Goal: Contribute content: Contribute content

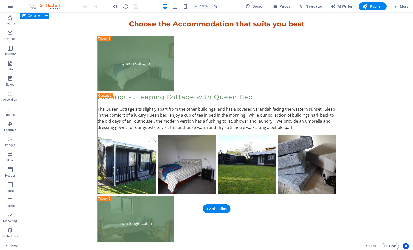
scroll to position [1317, 0]
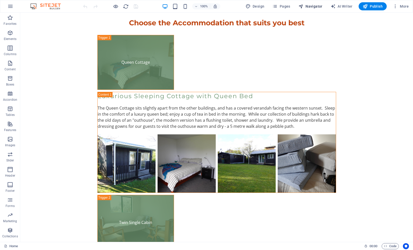
click at [311, 6] on span "Navigator" at bounding box center [310, 6] width 24 height 5
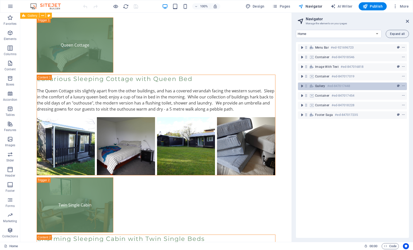
click at [314, 87] on icon at bounding box center [312, 86] width 6 height 4
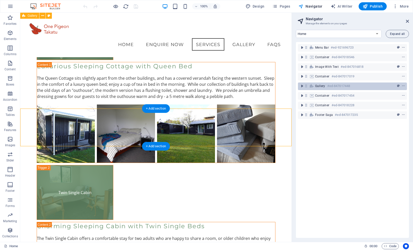
scroll to position [448, 0]
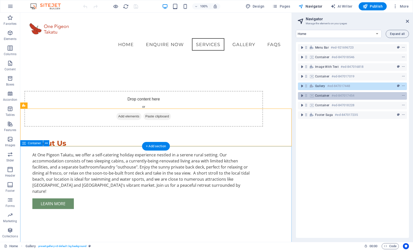
click at [315, 96] on span "Container" at bounding box center [322, 95] width 14 height 4
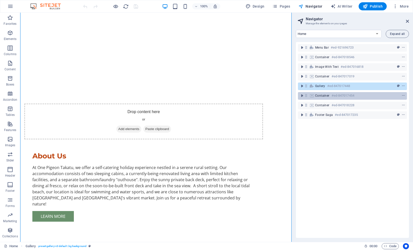
scroll to position [637, 0]
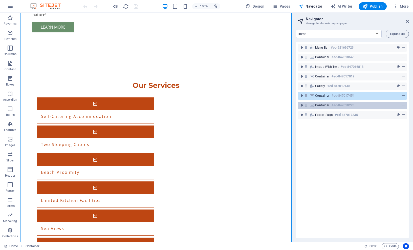
click at [311, 106] on icon at bounding box center [312, 105] width 6 height 4
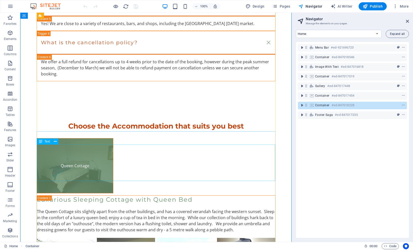
scroll to position [1209, 0]
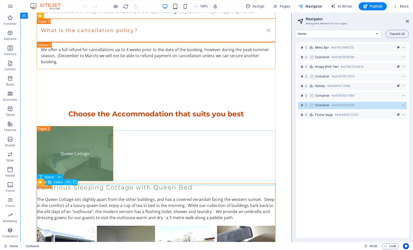
click at [68, 183] on icon at bounding box center [68, 181] width 3 height 5
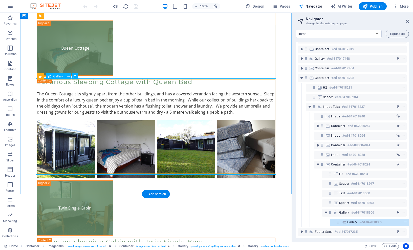
scroll to position [1314, 0]
click at [68, 77] on icon at bounding box center [68, 76] width 3 height 5
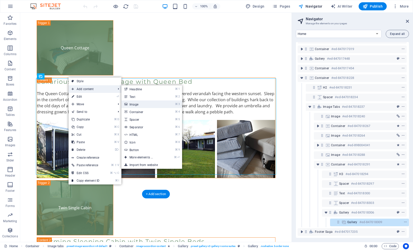
click at [132, 104] on link "⌘ 3 Image" at bounding box center [142, 104] width 42 height 8
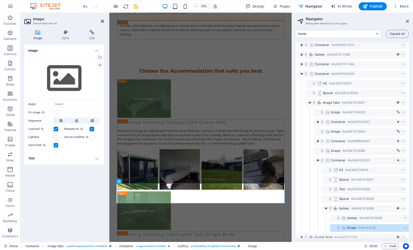
click at [101, 19] on icon at bounding box center [102, 21] width 3 height 4
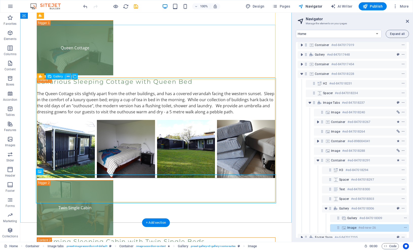
click at [68, 77] on icon at bounding box center [68, 76] width 3 height 5
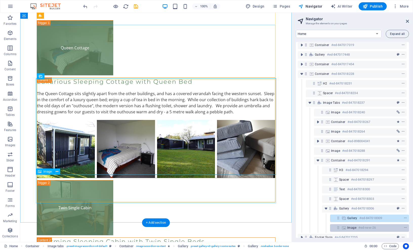
click at [358, 227] on h6 "#ed-new-26" at bounding box center [366, 227] width 17 height 6
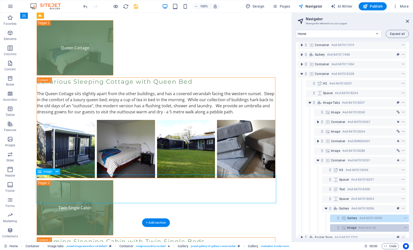
scroll to position [1376, 0]
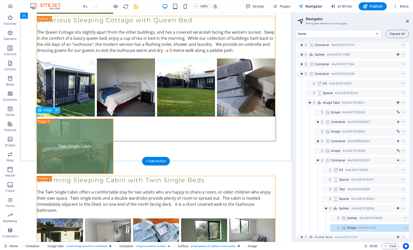
click at [57, 110] on icon at bounding box center [57, 109] width 3 height 5
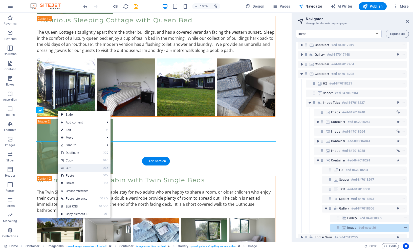
click at [64, 168] on link "⌘ X Cut" at bounding box center [75, 168] width 34 height 8
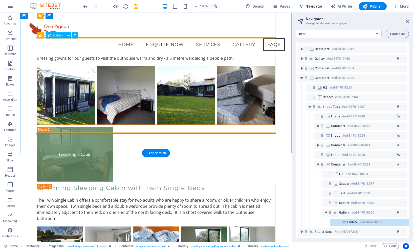
click at [404, 220] on icon "context-menu" at bounding box center [405, 222] width 4 height 4
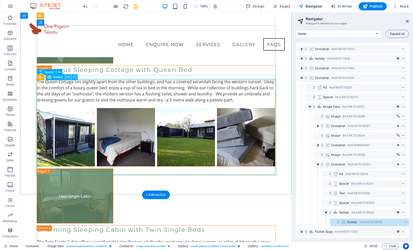
click at [68, 77] on icon at bounding box center [68, 77] width 3 height 5
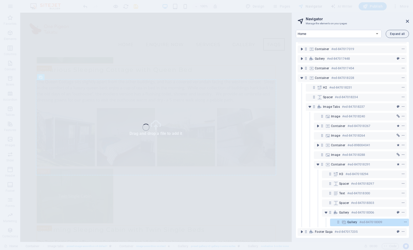
select select "4"
select select "px"
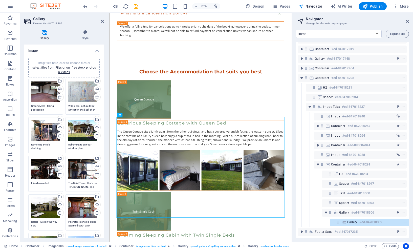
click at [60, 69] on div "Drag files here, click to choose files or select files from Files or our free s…" at bounding box center [63, 68] width 65 height 14
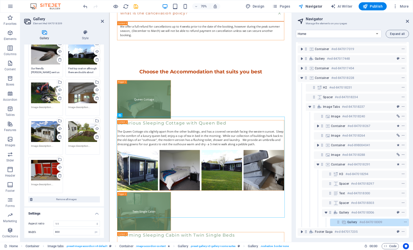
scroll to position [192, 0]
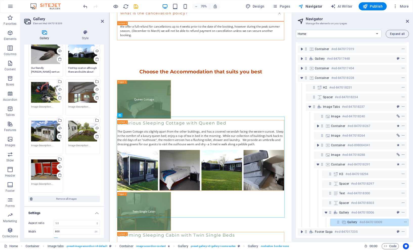
click at [43, 167] on div "Drag files here, click to choose files or select files from Files or our free s…" at bounding box center [45, 169] width 29 height 21
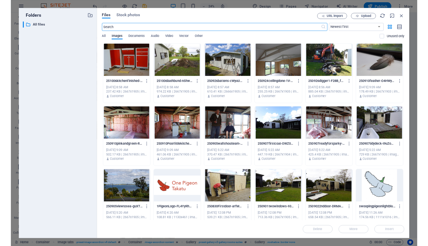
scroll to position [1289, 0]
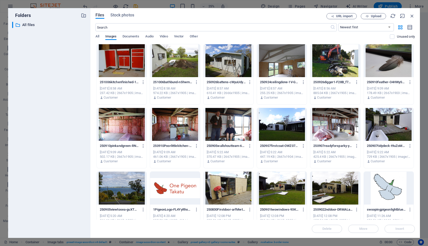
click at [117, 66] on div at bounding box center [122, 60] width 50 height 33
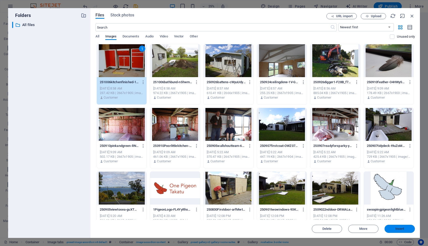
click at [396, 228] on span "Insert" at bounding box center [399, 228] width 9 height 3
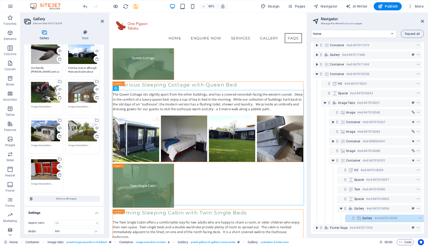
scroll to position [192, 0]
click at [45, 105] on textarea at bounding box center [45, 109] width 29 height 8
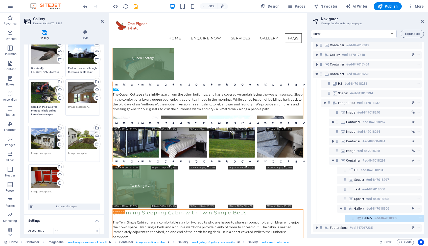
type textarea "Called on the guys over the road to help pull up the old concrete pad"
click at [75, 105] on textarea at bounding box center [82, 109] width 29 height 8
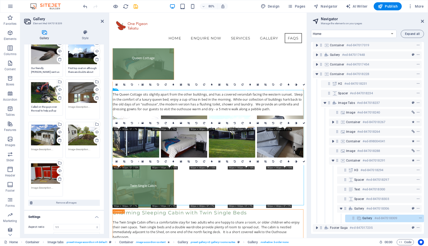
click at [75, 105] on textarea at bounding box center [82, 110] width 29 height 11
type textarea "Walls and ceiling finished. Looking good"
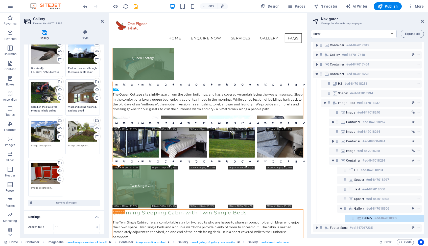
click at [42, 146] on textarea at bounding box center [45, 149] width 29 height 11
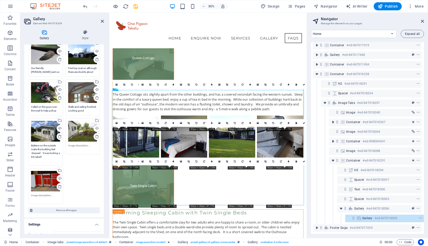
type textarea "Battens on the outside make the building feel 'dressed'. It was looking a bit n…"
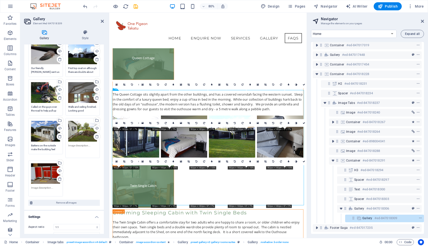
click at [72, 144] on textarea at bounding box center [82, 149] width 29 height 11
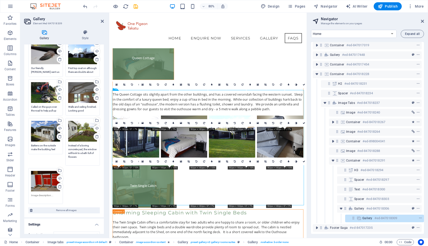
type textarea "Instead of a boring concrete pad, the window will look to a bath full of flowers"
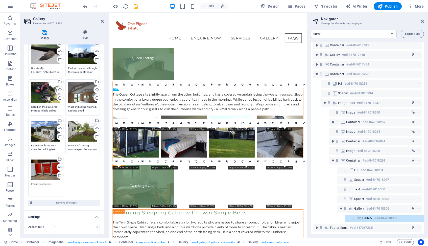
click at [37, 192] on div "Drag files here, click to choose files or select files from Files or our free s…" at bounding box center [45, 176] width 37 height 42
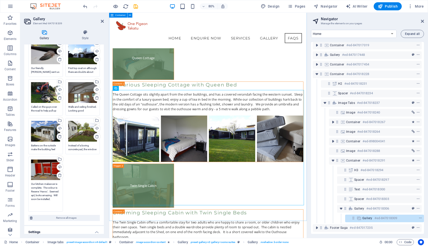
type textarea "Our kitchen makeover is complete. The colour is Resene 'Havoc'. Seemed apt, loo…"
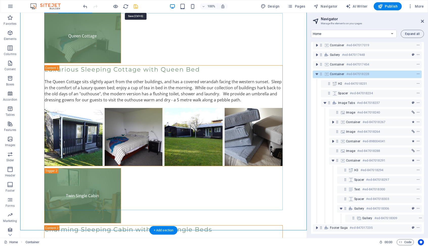
click at [136, 6] on icon "save" at bounding box center [136, 7] width 6 height 6
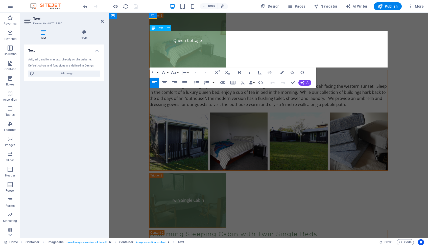
click at [194, 69] on button "Increase Indent" at bounding box center [197, 72] width 10 height 10
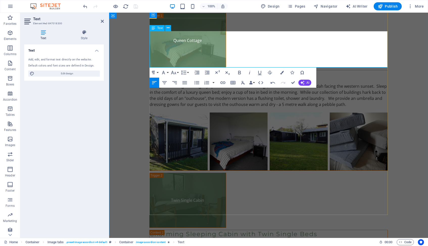
drag, startPoint x: 261, startPoint y: 46, endPoint x: 237, endPoint y: 51, distance: 24.1
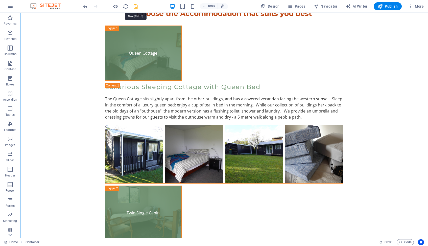
click at [136, 6] on icon "save" at bounding box center [136, 7] width 6 height 6
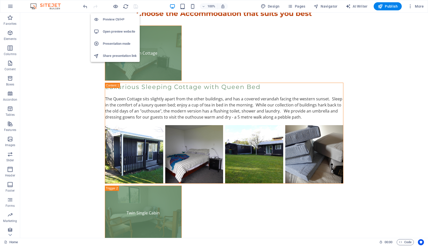
click at [112, 31] on h6 "Open preview website" at bounding box center [120, 32] width 34 height 6
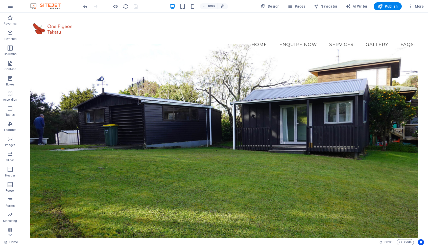
scroll to position [0, 0]
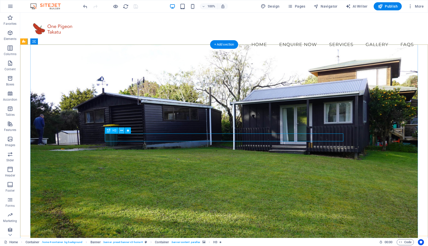
click at [123, 131] on icon at bounding box center [121, 130] width 3 height 5
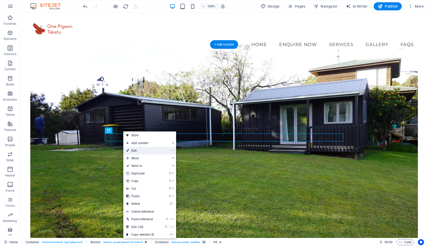
click at [132, 151] on link "⏎ Edit" at bounding box center [140, 151] width 34 height 8
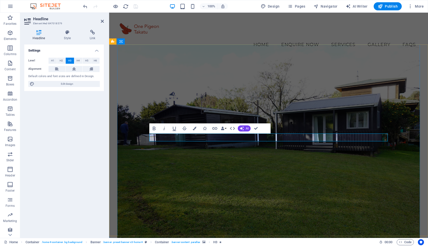
click at [94, 110] on div "Settings Level H1 H2 H3 H4 H5 H6 Alignment Default colors and font sizes are de…" at bounding box center [64, 138] width 80 height 189
click at [141, 4] on div "100% Design Pages Navigator AI Writer Publish More" at bounding box center [254, 6] width 344 height 8
click at [152, 38] on div at bounding box center [268, 28] width 303 height 19
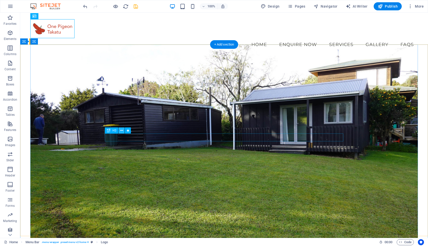
click at [123, 132] on icon at bounding box center [121, 130] width 3 height 5
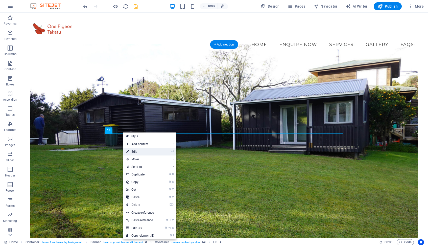
click at [135, 151] on link "⏎ Edit" at bounding box center [140, 152] width 34 height 8
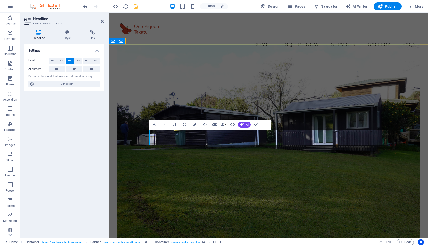
drag, startPoint x: 316, startPoint y: 141, endPoint x: 222, endPoint y: 143, distance: 93.8
click at [165, 124] on icon "button" at bounding box center [164, 125] width 6 height 6
click at [158, 161] on figure at bounding box center [268, 146] width 303 height 205
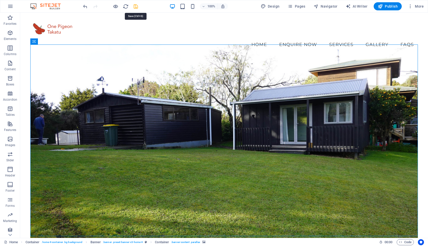
click at [137, 6] on icon "save" at bounding box center [136, 7] width 6 height 6
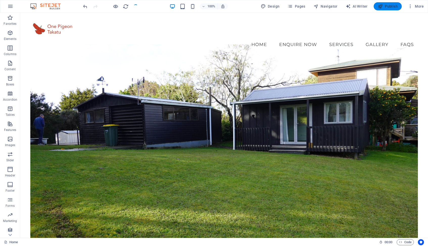
click at [387, 6] on span "Publish" at bounding box center [388, 6] width 20 height 5
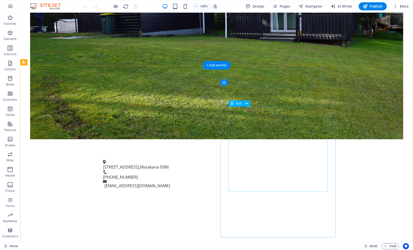
scroll to position [195, 0]
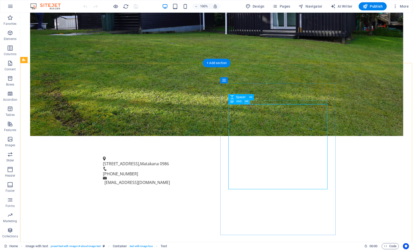
click at [246, 101] on icon at bounding box center [246, 101] width 3 height 5
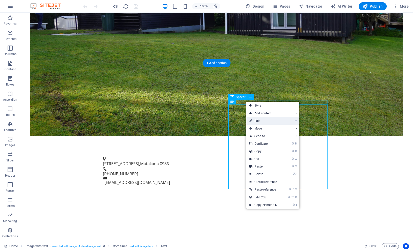
click at [260, 120] on link "⏎ Edit" at bounding box center [263, 121] width 34 height 8
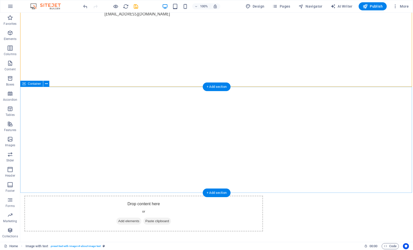
scroll to position [364, 0]
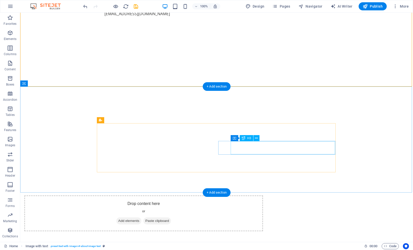
click at [257, 138] on icon at bounding box center [256, 137] width 3 height 5
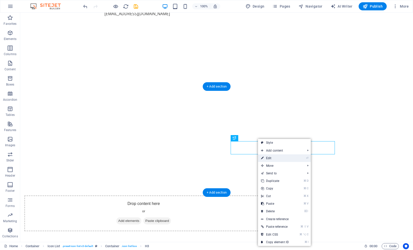
click at [266, 156] on link "⏎ Edit" at bounding box center [275, 158] width 34 height 8
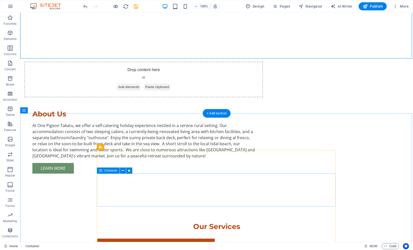
scroll to position [498, 0]
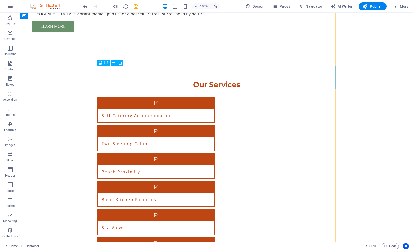
scroll to position [639, 0]
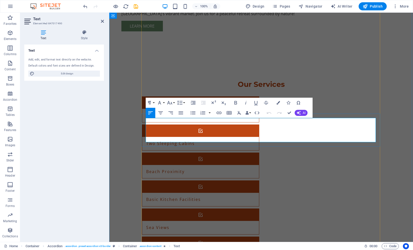
drag, startPoint x: 163, startPoint y: 126, endPoint x: 331, endPoint y: 123, distance: 167.3
drag, startPoint x: 195, startPoint y: 127, endPoint x: 162, endPoint y: 127, distance: 32.6
drag, startPoint x: 248, startPoint y: 127, endPoint x: 214, endPoint y: 129, distance: 34.4
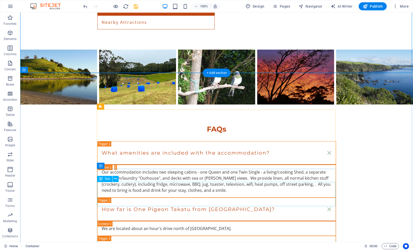
scroll to position [873, 0]
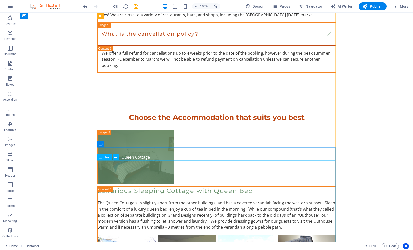
scroll to position [1222, 0]
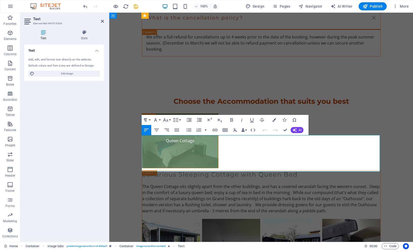
drag, startPoint x: 205, startPoint y: 150, endPoint x: 341, endPoint y: 145, distance: 136.0
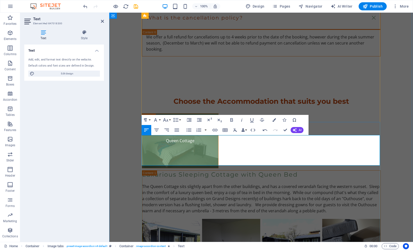
drag, startPoint x: 353, startPoint y: 150, endPoint x: 313, endPoint y: 150, distance: 40.7
drag, startPoint x: 276, startPoint y: 162, endPoint x: 238, endPoint y: 162, distance: 38.7
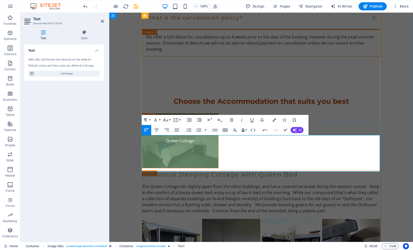
click at [89, 142] on div "Text Add, edit, and format text directly on the website. Default colors and fon…" at bounding box center [64, 140] width 80 height 193
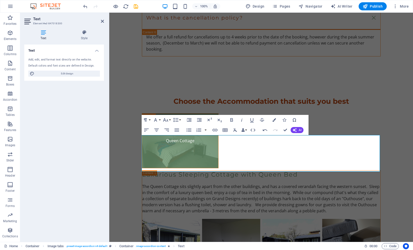
click at [92, 127] on div "Text Add, edit, and format text directly on the website. Default colors and fon…" at bounding box center [64, 140] width 80 height 193
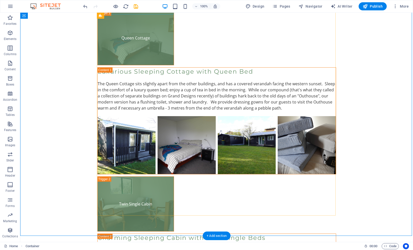
scroll to position [1338, 0]
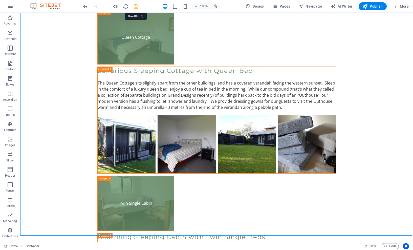
click at [136, 6] on icon "save" at bounding box center [136, 7] width 6 height 6
